Goal: Check status

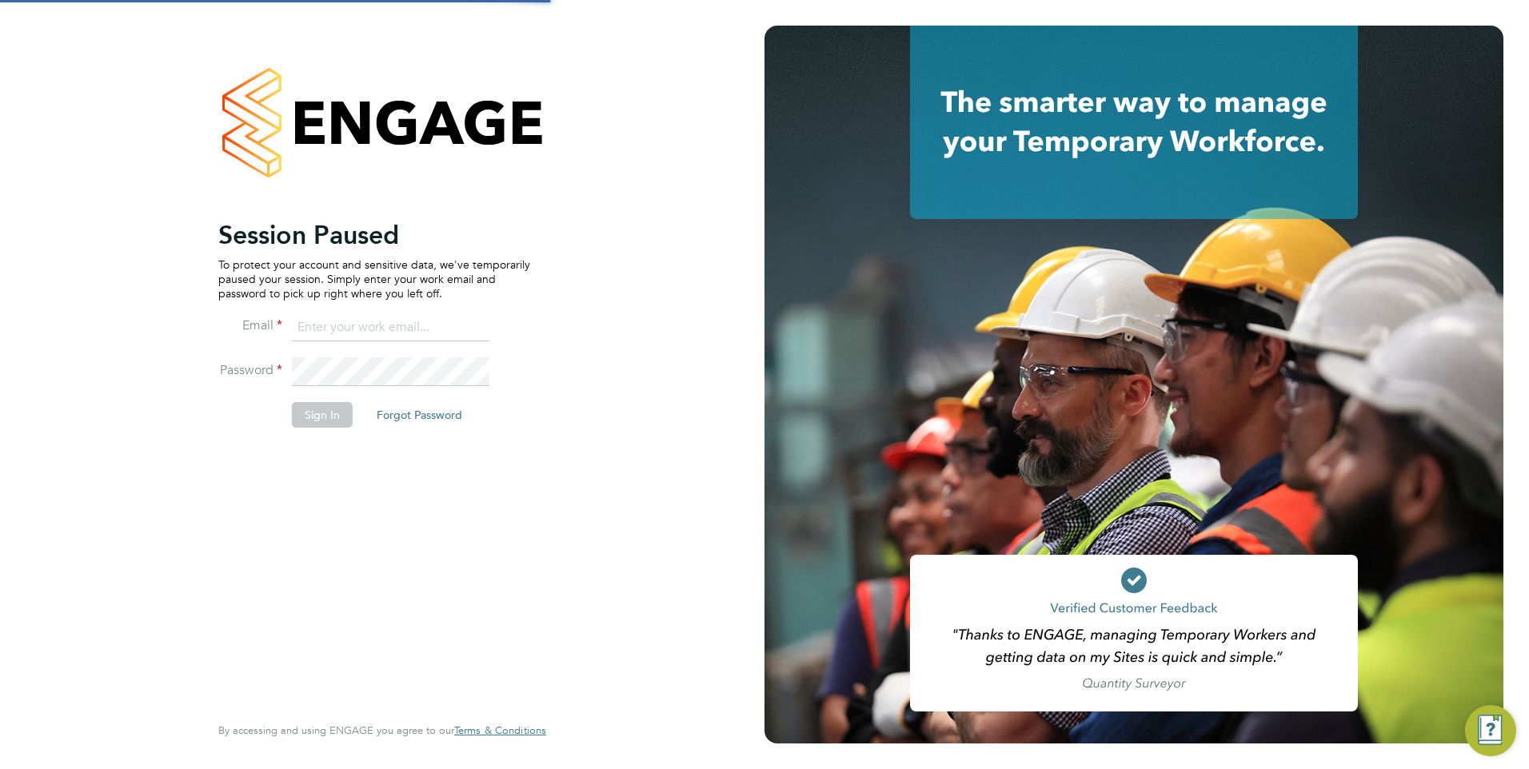
type input "[EMAIL_ADDRESS][DOMAIN_NAME]"
click at [323, 413] on button "Sign In" at bounding box center [322, 415] width 61 height 26
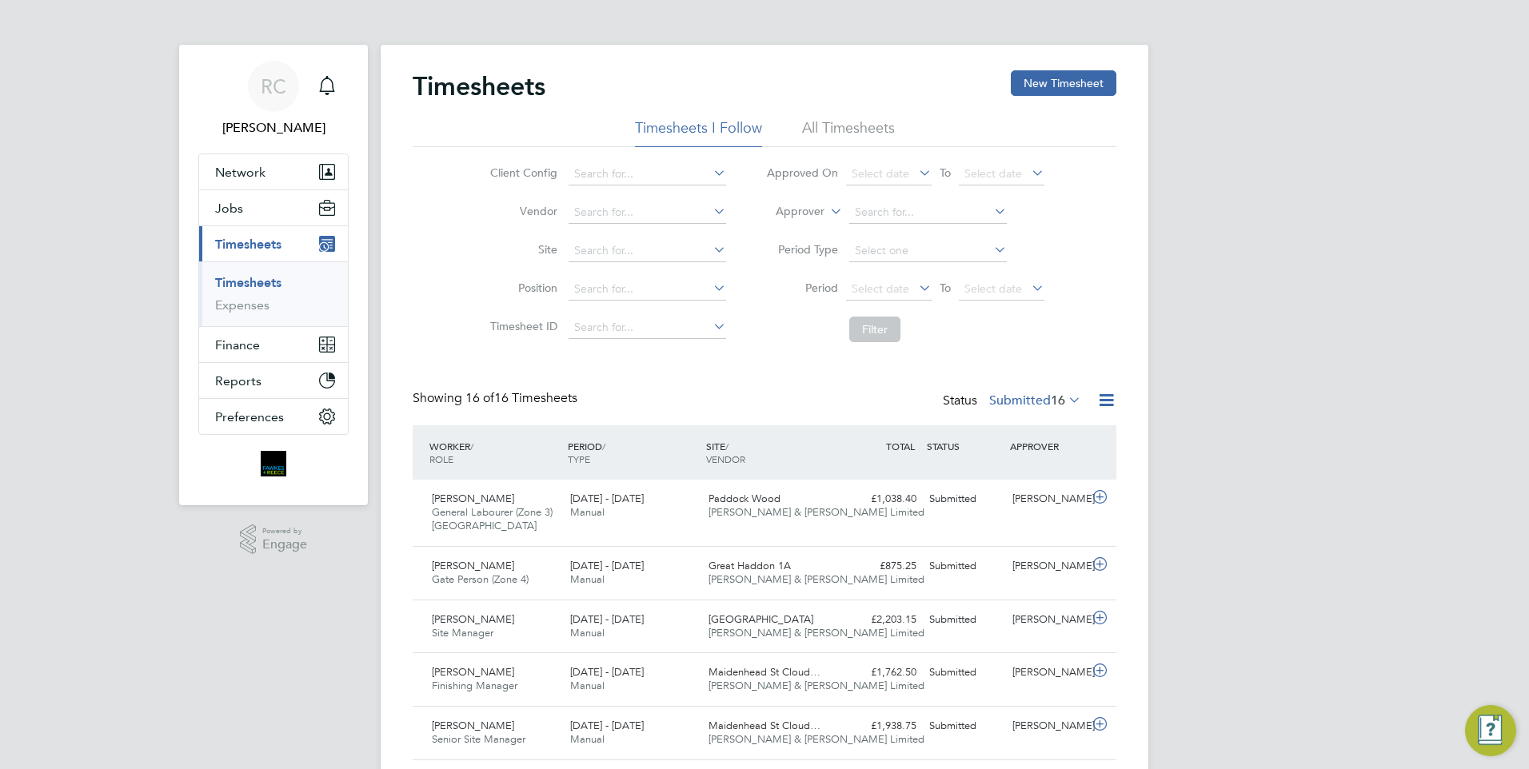
click at [1033, 399] on label "Submitted 16" at bounding box center [1035, 401] width 92 height 16
click at [624, 512] on div "[DATE] - [DATE] Manual" at bounding box center [633, 506] width 138 height 40
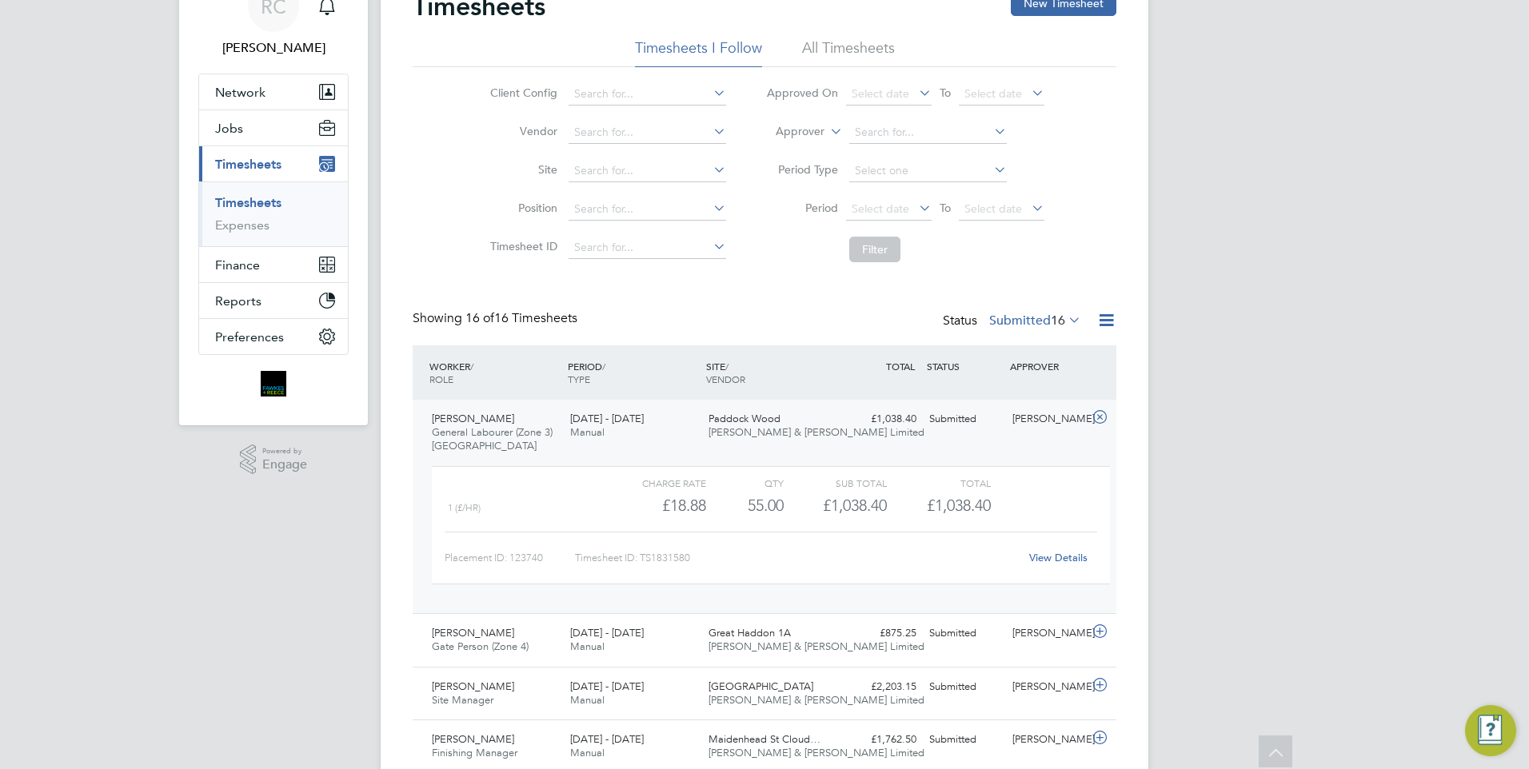
click at [1034, 313] on label "Submitted 16" at bounding box center [1035, 321] width 92 height 16
click at [1033, 409] on li "Approved" at bounding box center [1015, 416] width 74 height 22
